Goal: Task Accomplishment & Management: Use online tool/utility

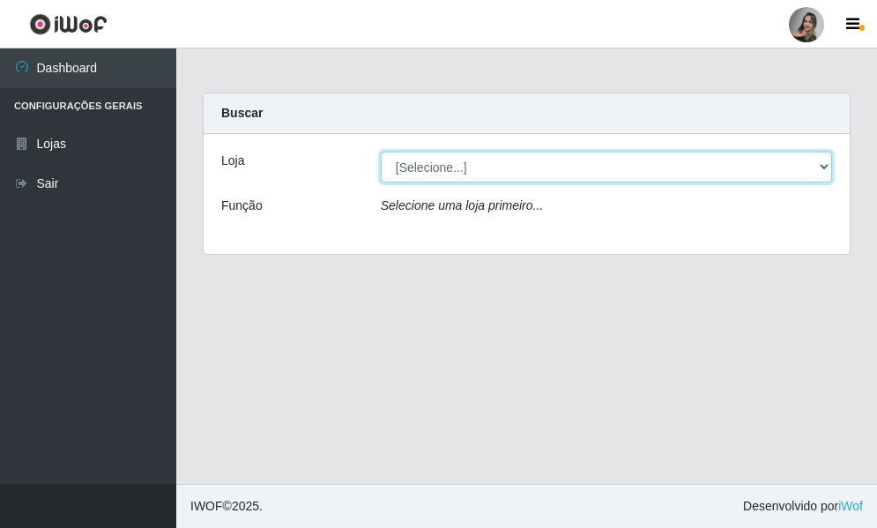
click at [823, 164] on select "[Selecione...] Supermercado Sao Francisco - Amarante" at bounding box center [606, 167] width 451 height 31
select select "383"
click at [381, 152] on select "[Selecione...] Supermercado Sao Francisco - Amarante" at bounding box center [606, 167] width 451 height 31
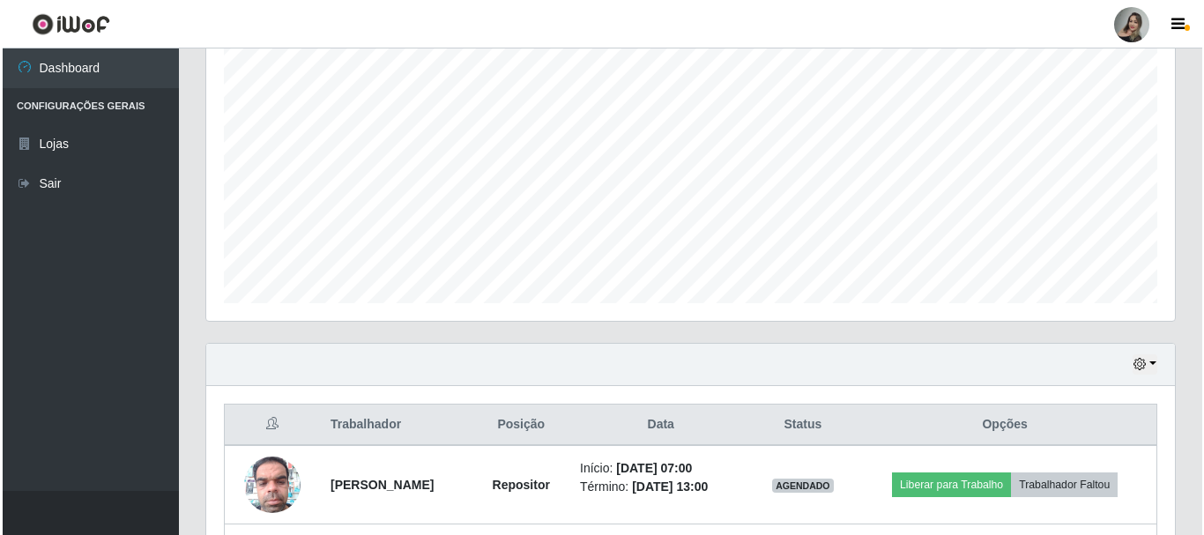
scroll to position [479, 0]
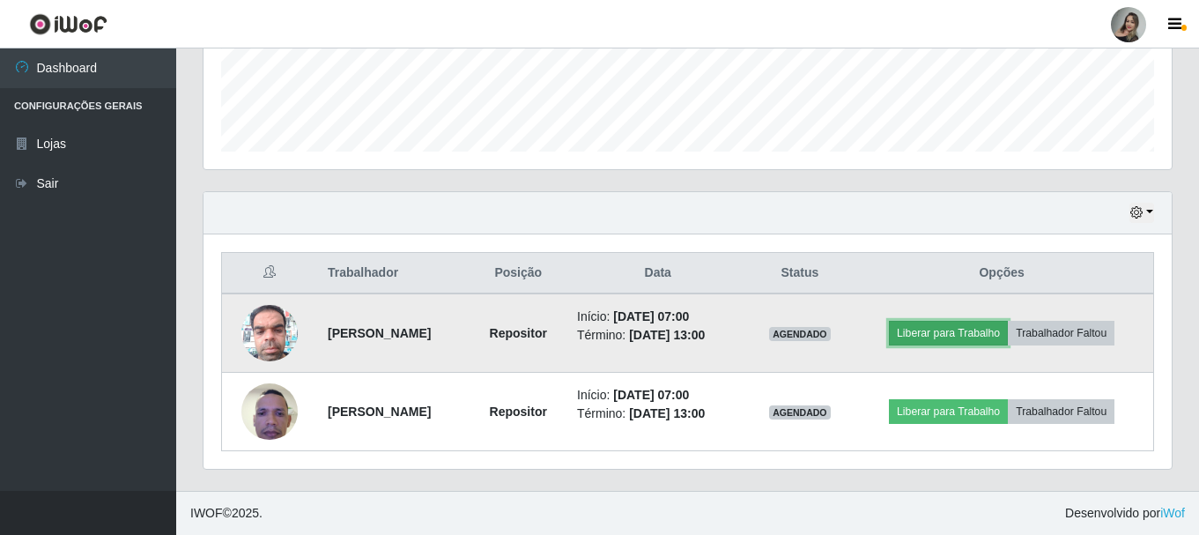
click at [876, 333] on button "Liberar para Trabalho" at bounding box center [948, 333] width 119 height 25
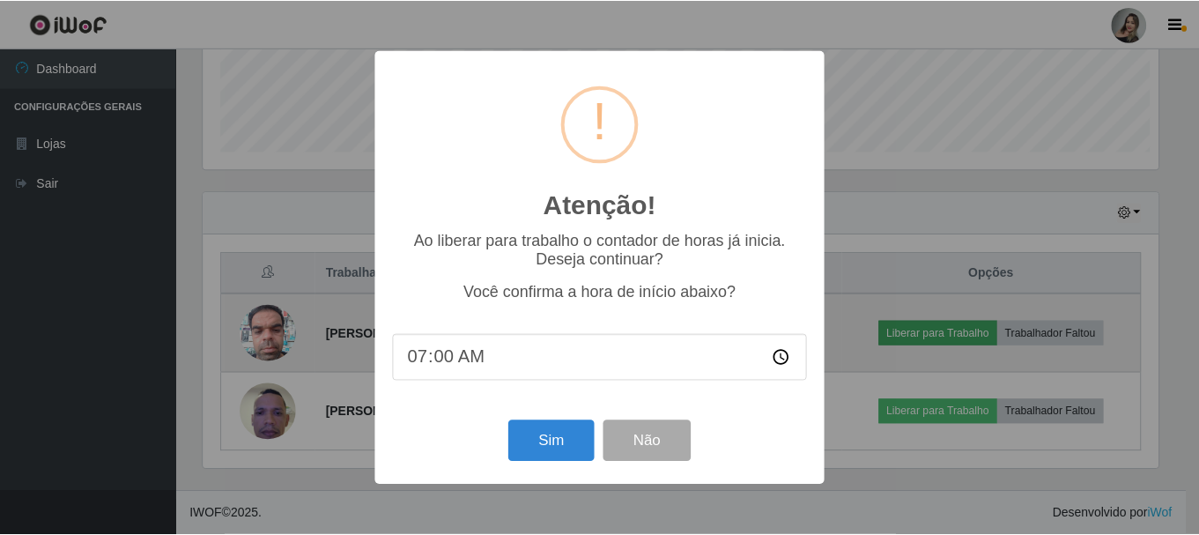
scroll to position [366, 960]
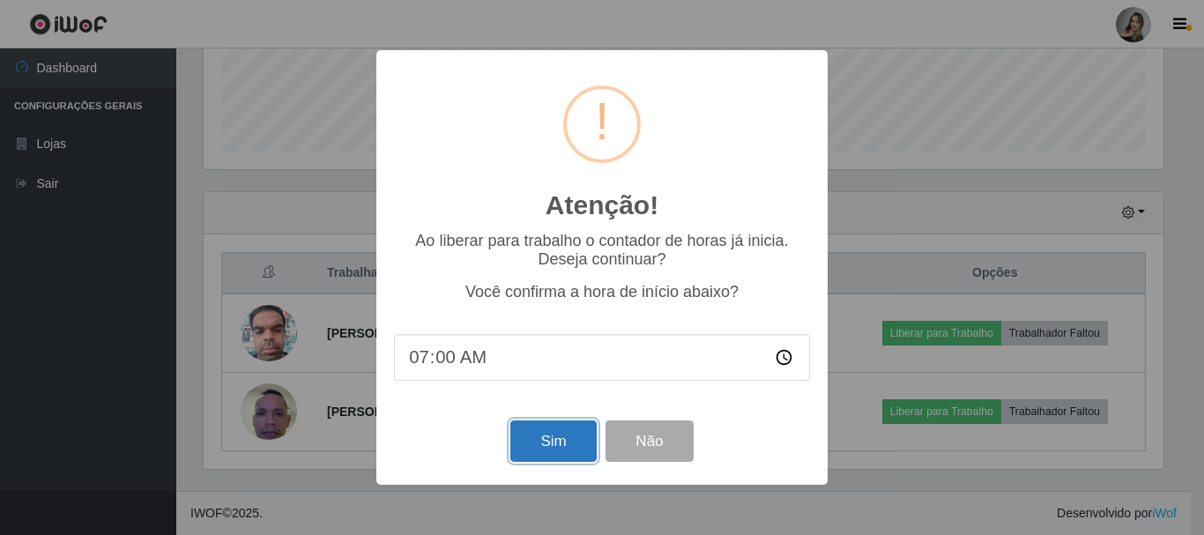
click at [546, 435] on button "Sim" at bounding box center [552, 440] width 85 height 41
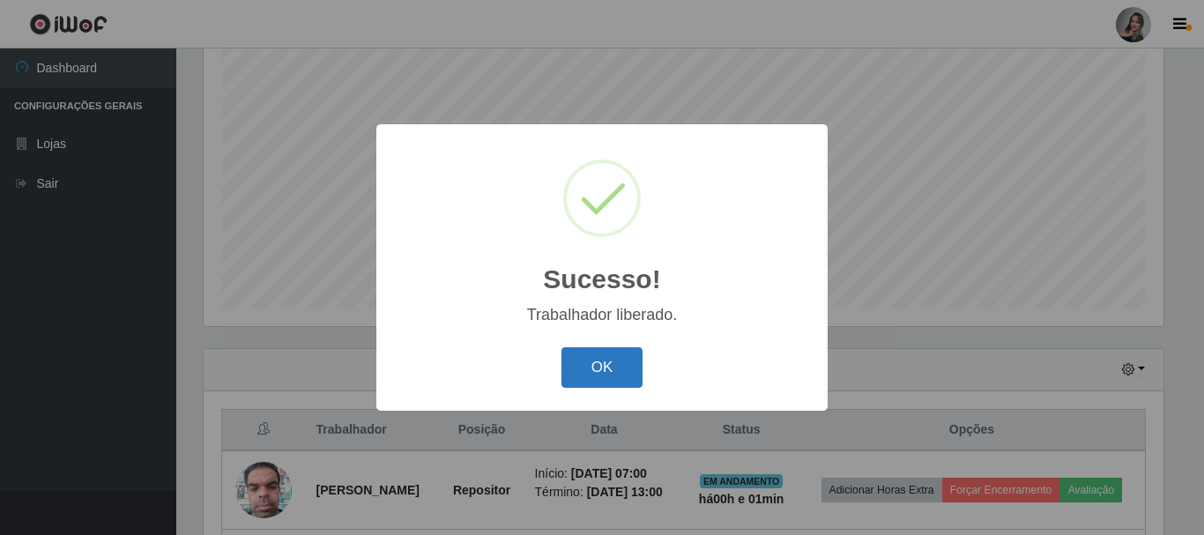
click at [584, 370] on button "OK" at bounding box center [602, 367] width 82 height 41
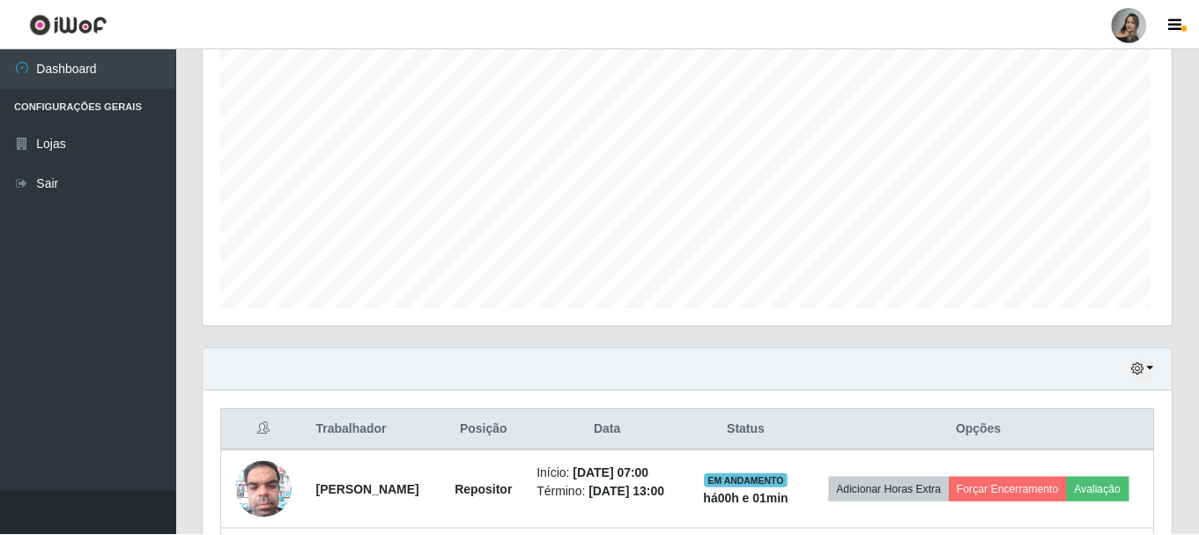
scroll to position [366, 968]
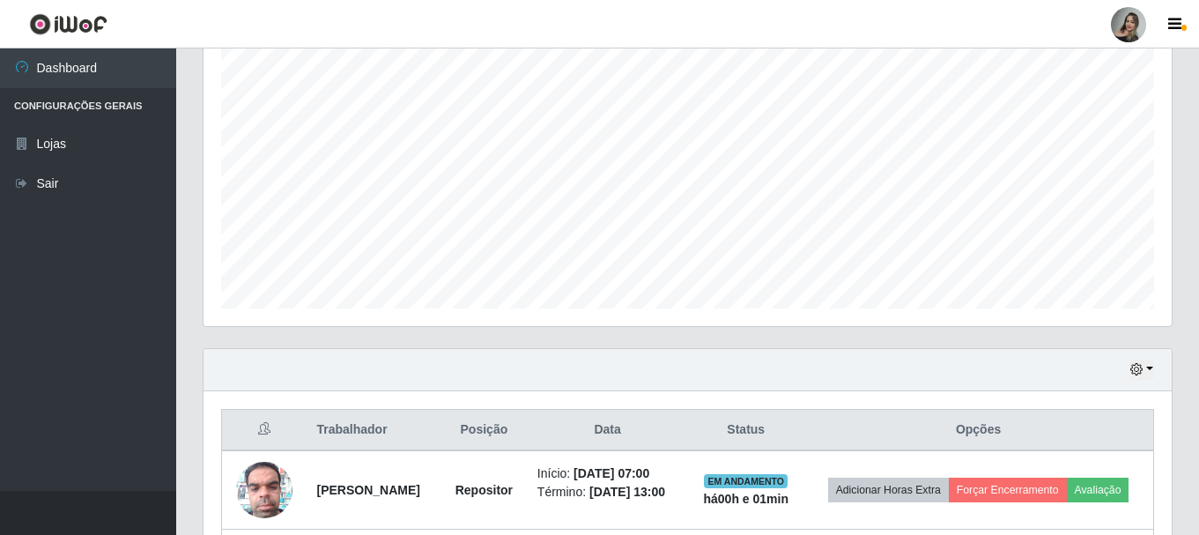
drag, startPoint x: 954, startPoint y: 335, endPoint x: 954, endPoint y: 395, distance: 59.9
click at [876, 395] on div "Carregando... Buscar Recarregando em 2 segundos... Loja [Selecione...] Supermer…" at bounding box center [688, 209] width 970 height 877
click at [876, 360] on div "Hoje 1 dia 3 dias 1 Semana Não encerrados Trabalhador Posição Data Status Opçõe…" at bounding box center [687, 498] width 997 height 300
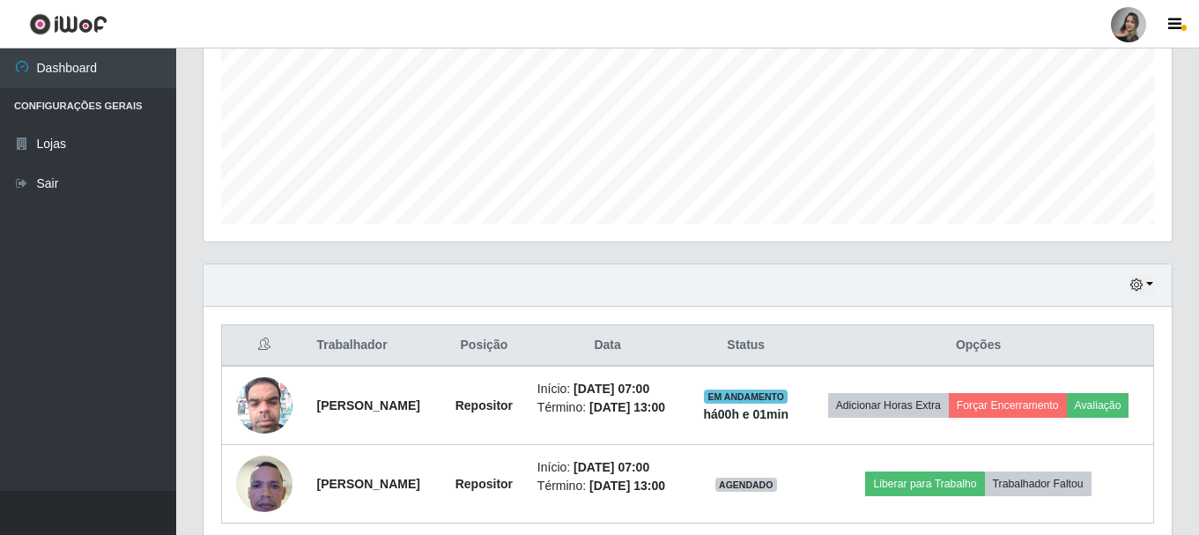
scroll to position [505, 0]
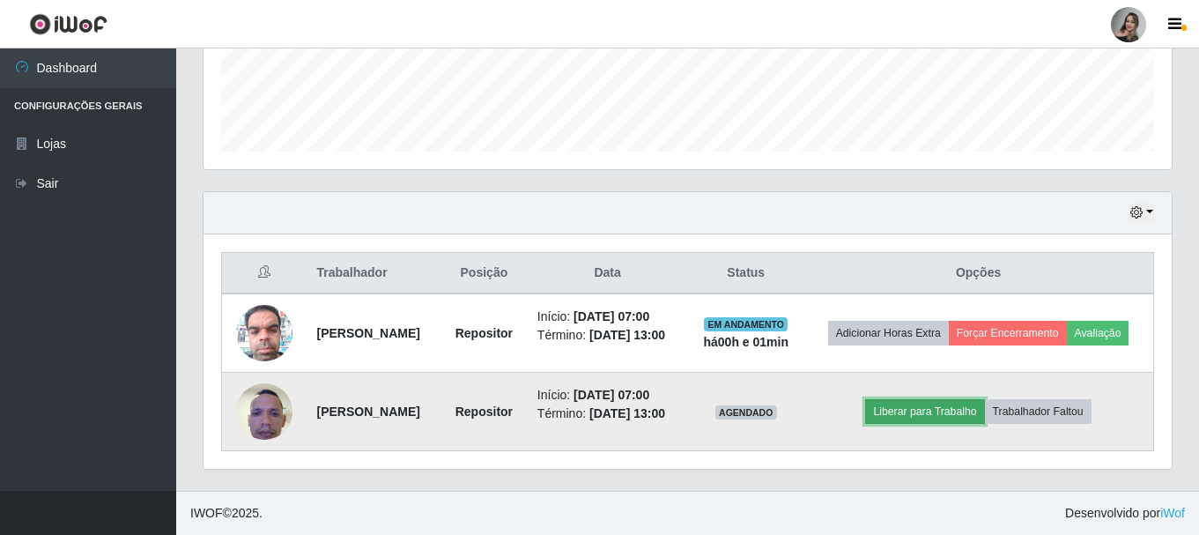
click at [876, 411] on button "Liberar para Trabalho" at bounding box center [924, 411] width 119 height 25
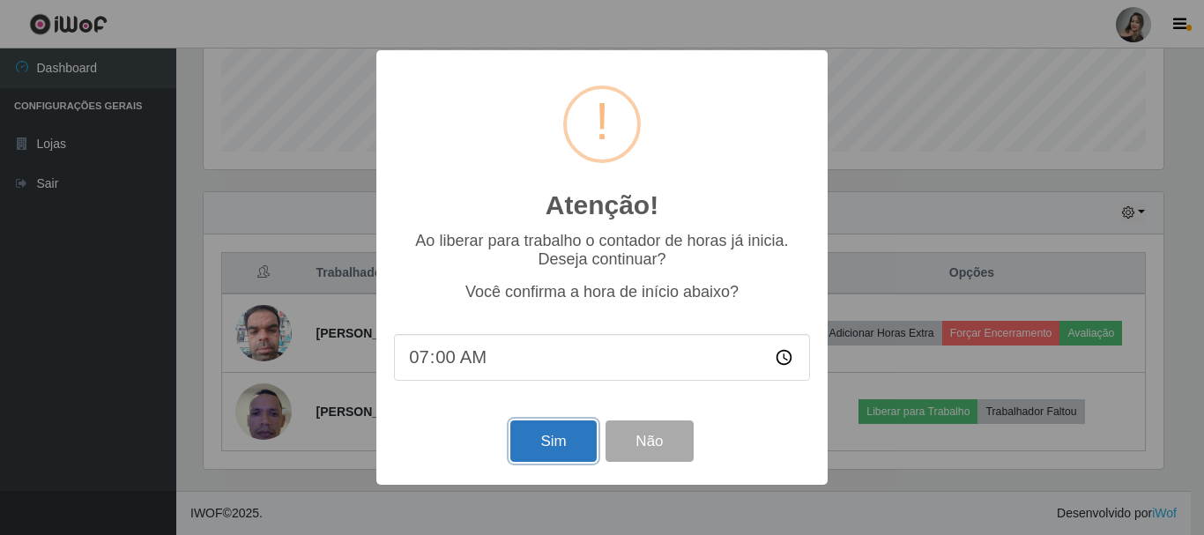
click at [529, 440] on button "Sim" at bounding box center [552, 440] width 85 height 41
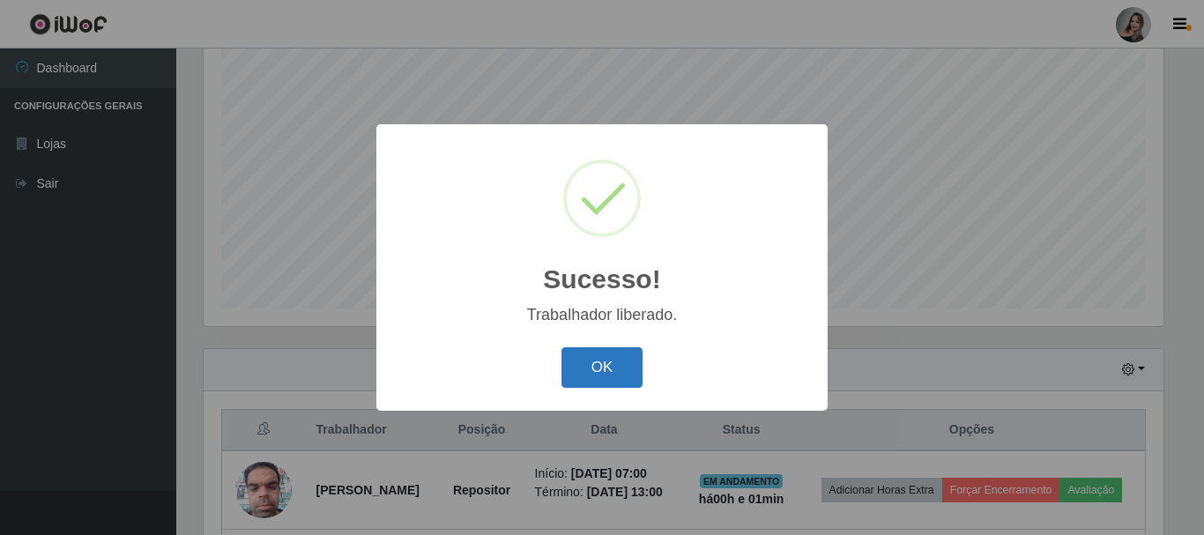
click at [626, 371] on button "OK" at bounding box center [602, 367] width 82 height 41
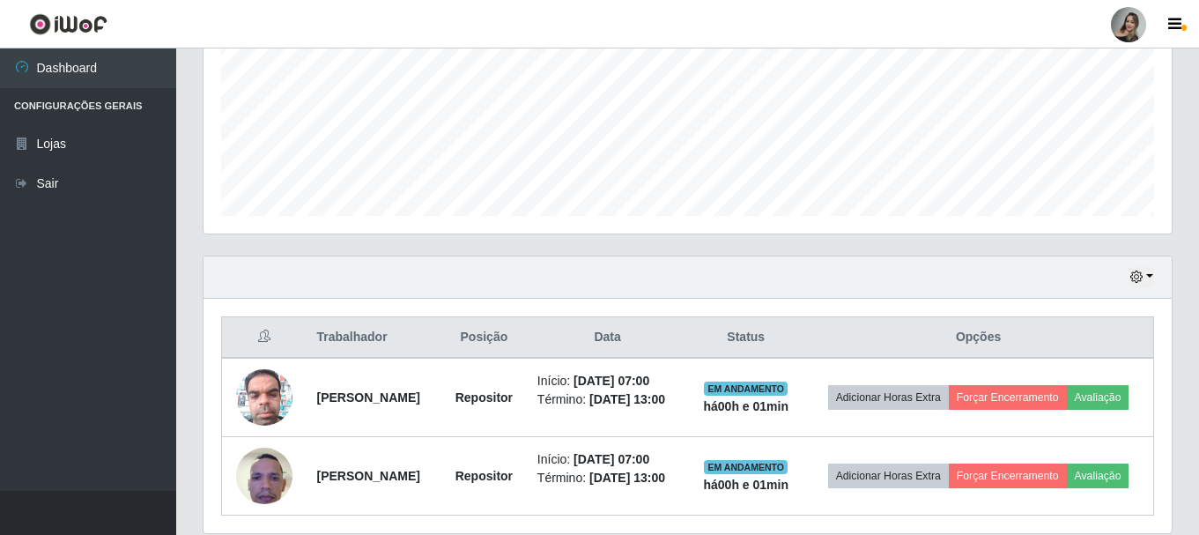
scroll to position [505, 0]
